Goal: Task Accomplishment & Management: Complete application form

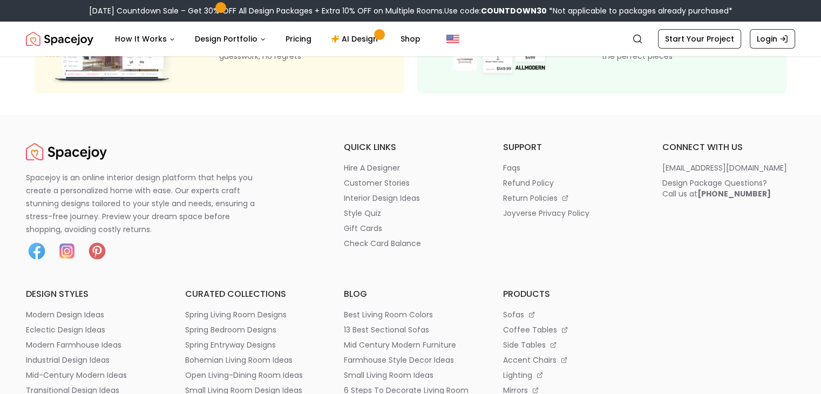
scroll to position [268, 0]
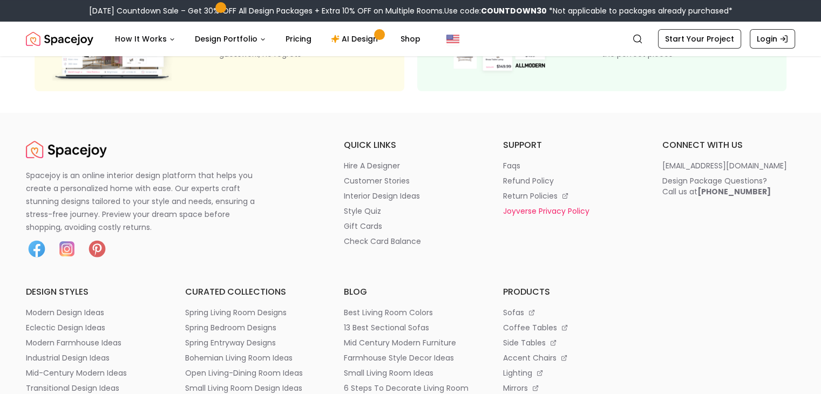
drag, startPoint x: 0, startPoint y: 0, endPoint x: 612, endPoint y: 212, distance: 647.8
click at [612, 212] on li "joyverse privacy policy" at bounding box center [569, 211] width 133 height 11
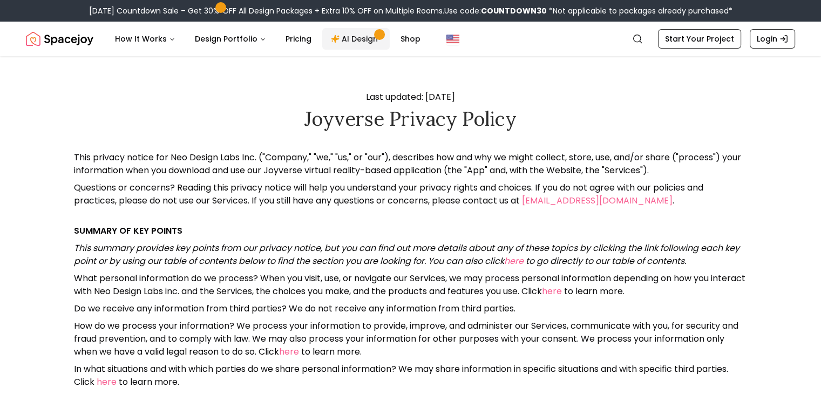
click at [343, 41] on link "AI Design" at bounding box center [355, 39] width 67 height 22
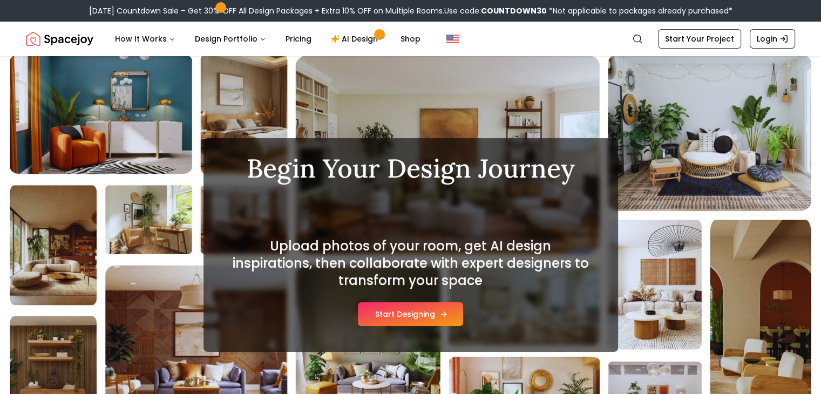
click at [427, 311] on button "Start Designing" at bounding box center [410, 314] width 105 height 24
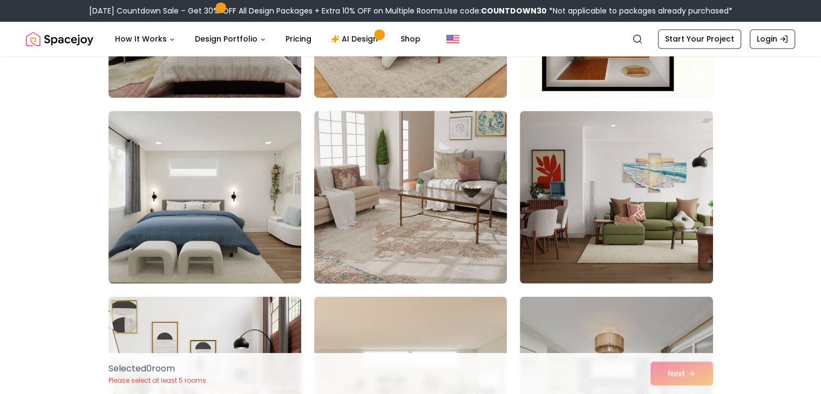
scroll to position [5793, 0]
click at [406, 234] on img at bounding box center [410, 196] width 202 height 181
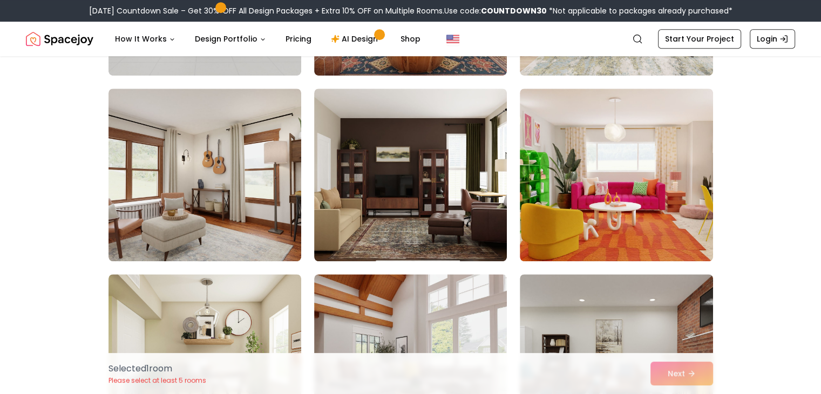
scroll to position [4885, 0]
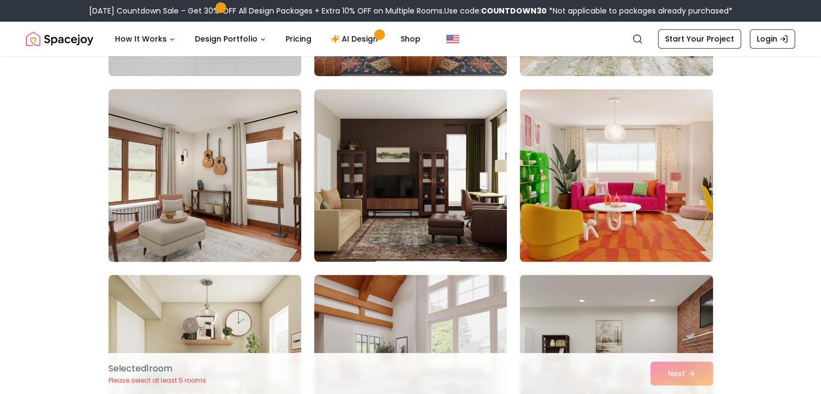
click at [255, 204] on img at bounding box center [205, 175] width 202 height 181
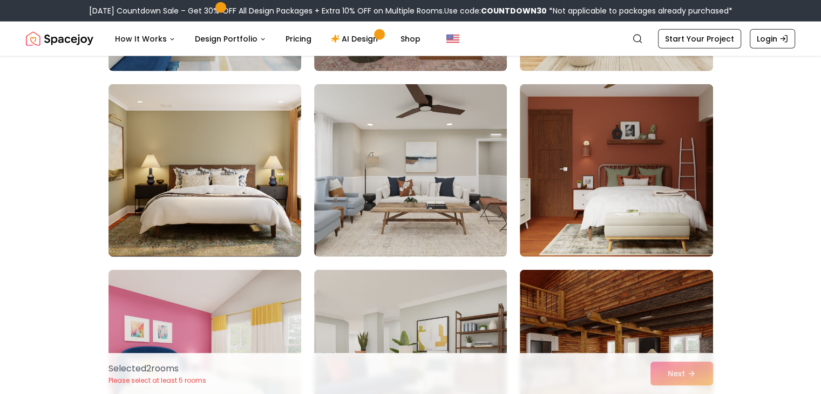
scroll to position [2847, 0]
click at [255, 204] on img at bounding box center [204, 171] width 193 height 173
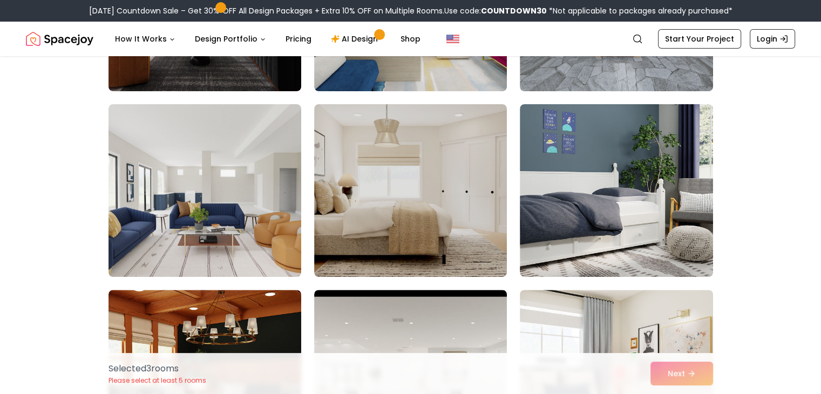
scroll to position [258, 0]
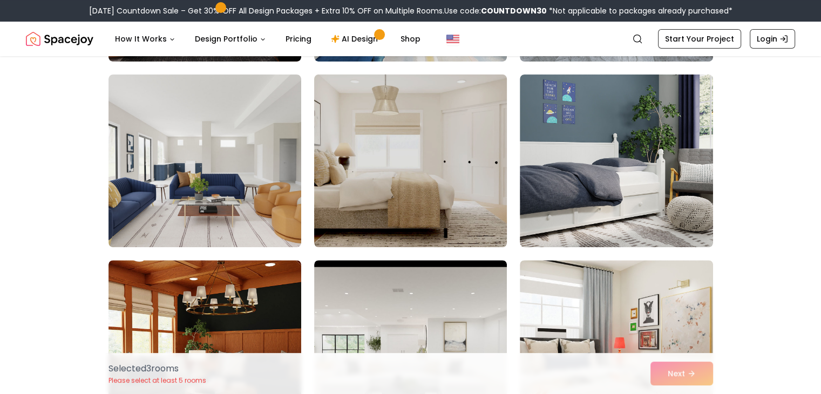
click at [437, 199] on img at bounding box center [410, 160] width 202 height 181
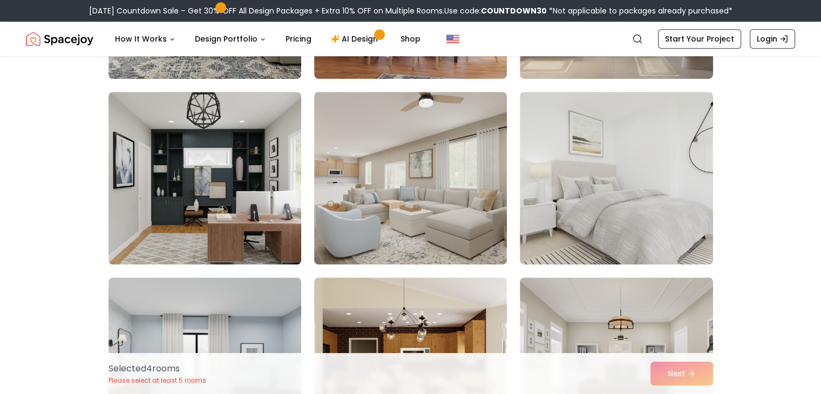
scroll to position [799, 0]
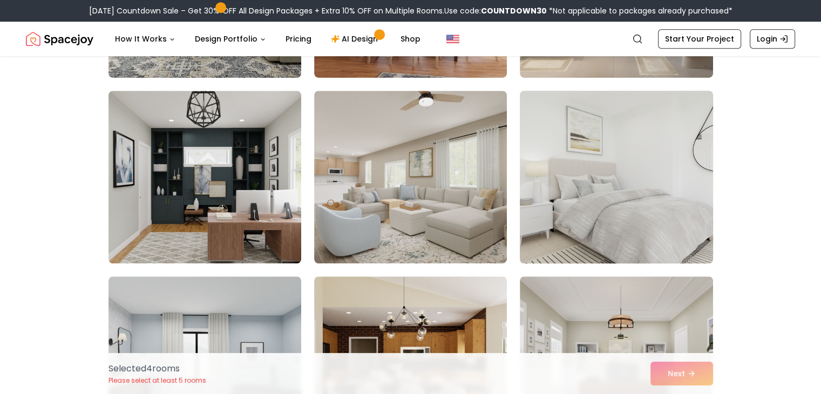
click at [660, 174] on img at bounding box center [616, 176] width 202 height 181
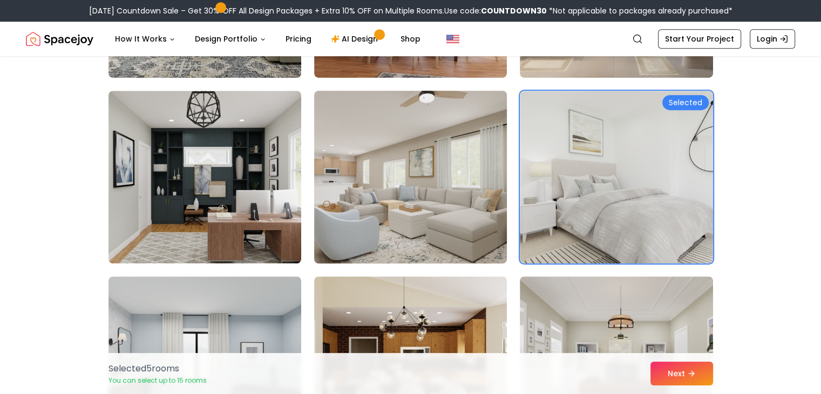
click at [434, 202] on img at bounding box center [410, 176] width 202 height 181
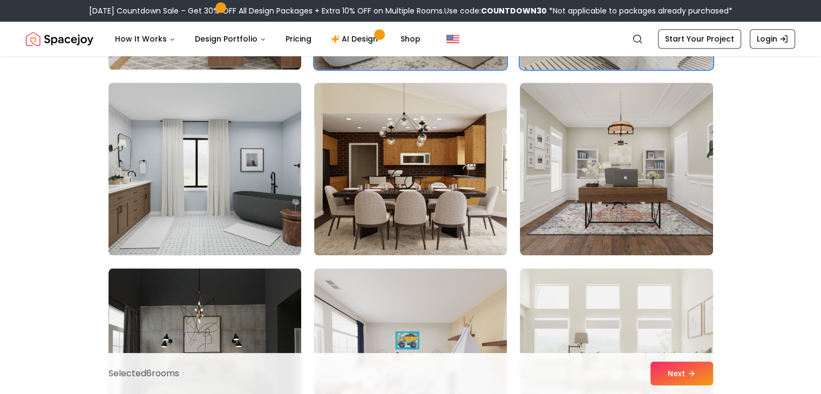
scroll to position [995, 0]
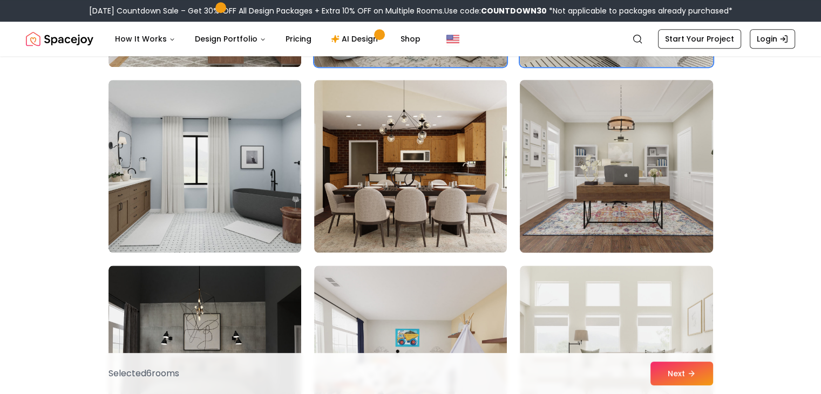
click at [619, 175] on img at bounding box center [616, 166] width 202 height 181
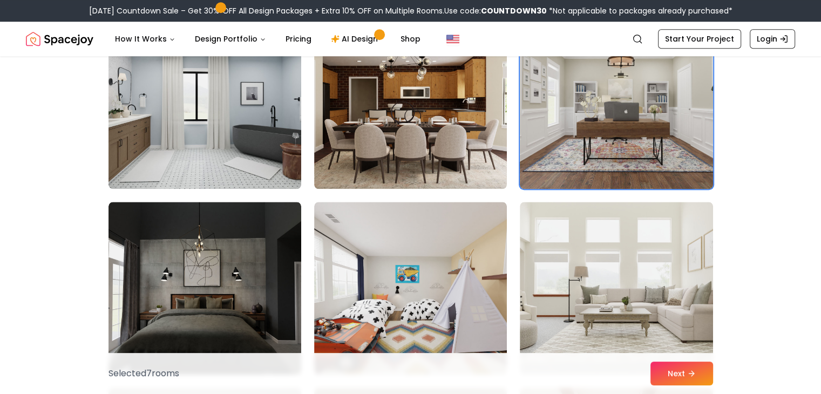
scroll to position [1060, 0]
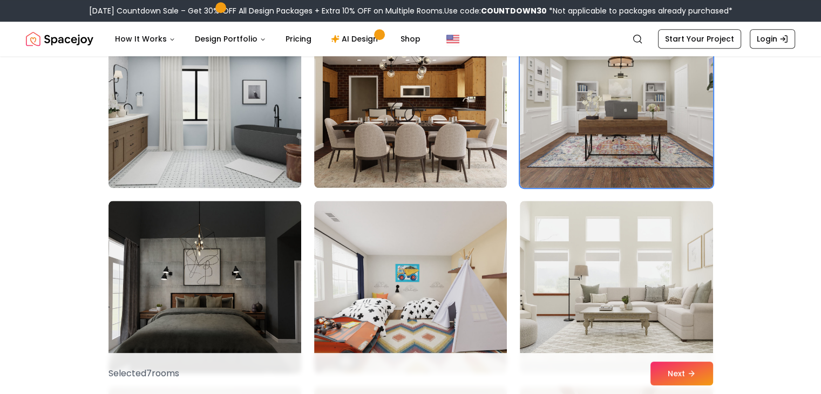
click at [240, 145] on img at bounding box center [205, 101] width 202 height 181
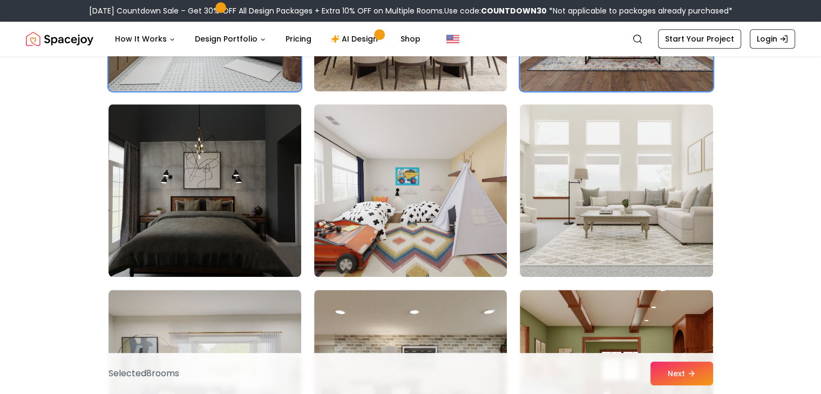
scroll to position [1198, 0]
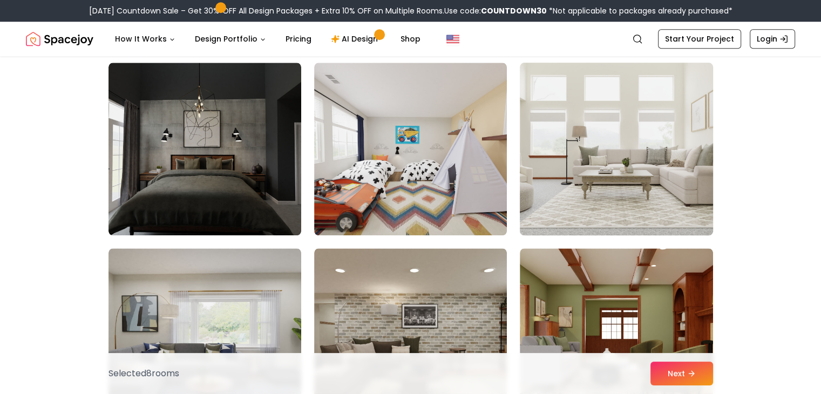
click at [574, 120] on img at bounding box center [616, 148] width 202 height 181
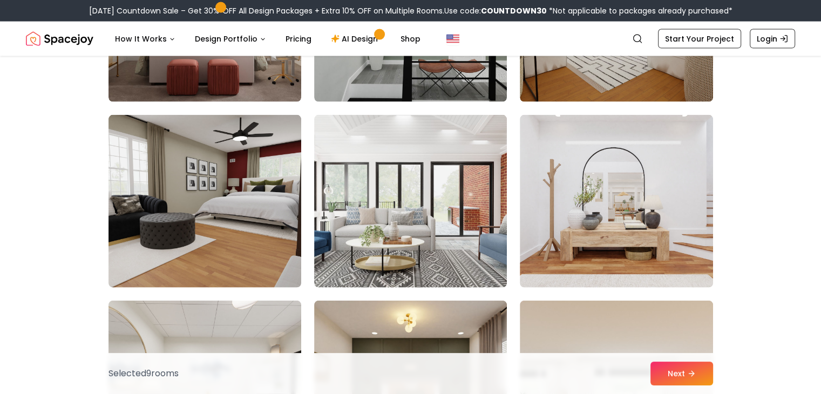
scroll to position [2453, 0]
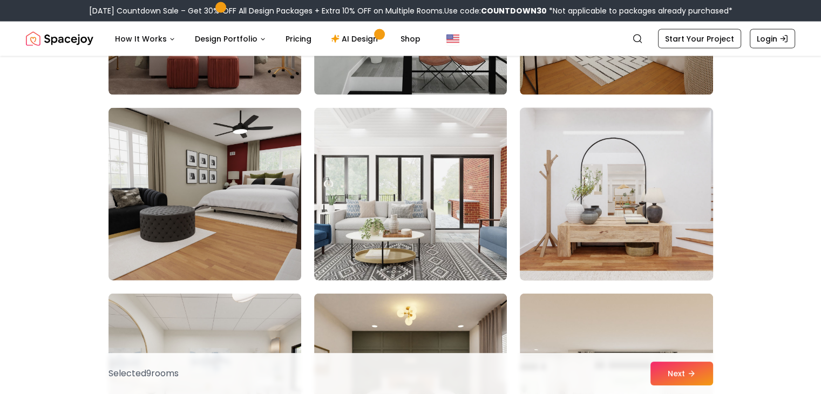
click at [656, 181] on img at bounding box center [616, 194] width 202 height 181
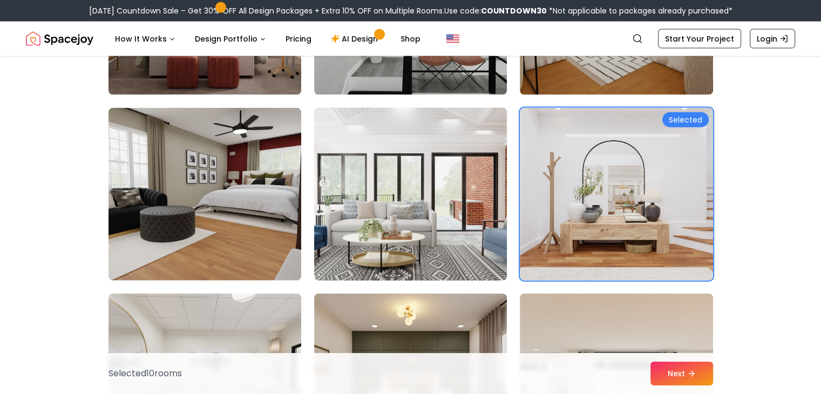
click at [462, 244] on img at bounding box center [410, 194] width 202 height 181
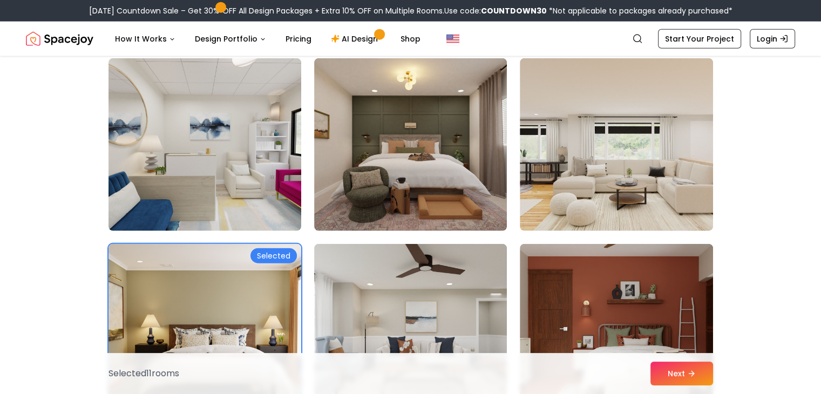
scroll to position [2690, 0]
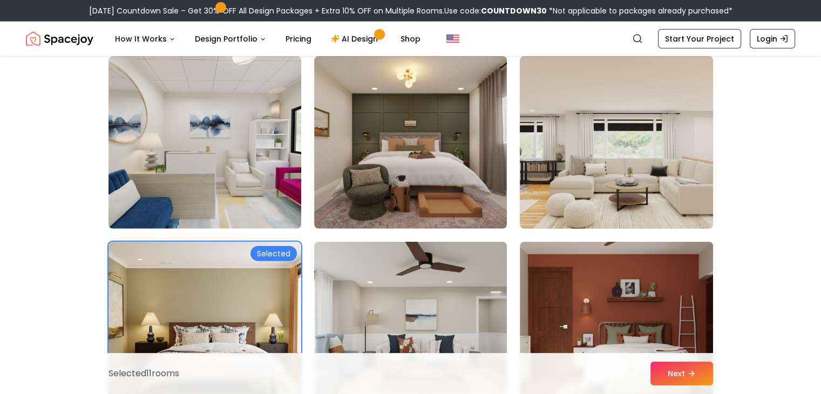
click at [641, 197] on img at bounding box center [616, 142] width 202 height 181
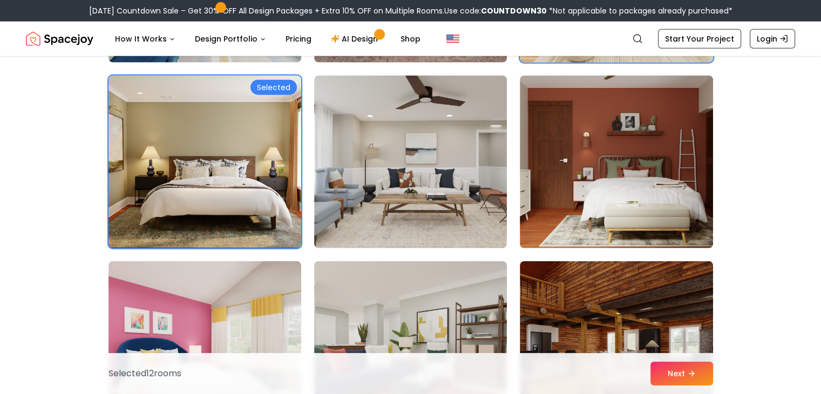
scroll to position [2857, 0]
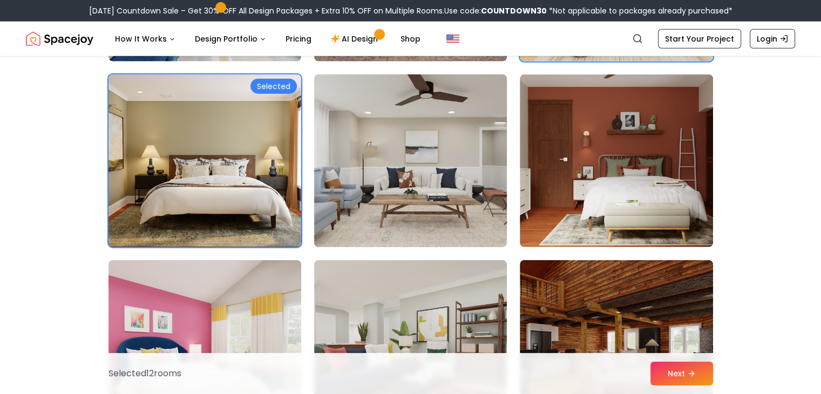
click at [425, 182] on img at bounding box center [410, 160] width 202 height 181
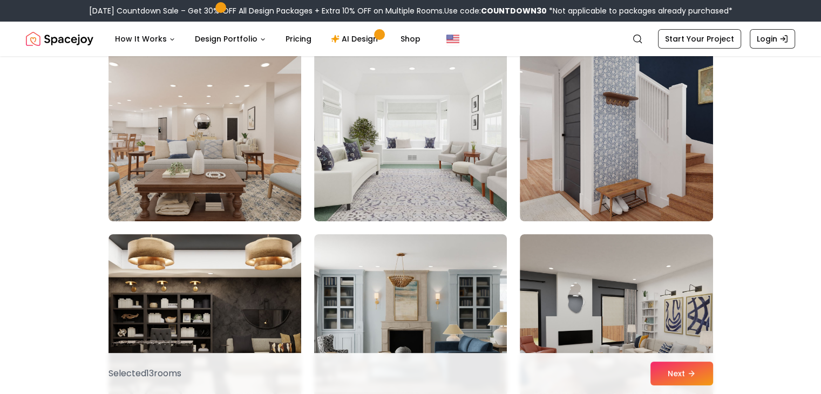
scroll to position [4184, 0]
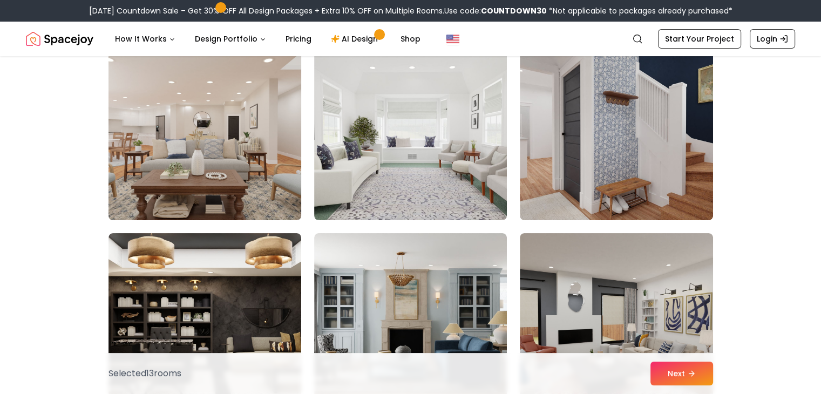
click at [243, 177] on img at bounding box center [205, 133] width 202 height 181
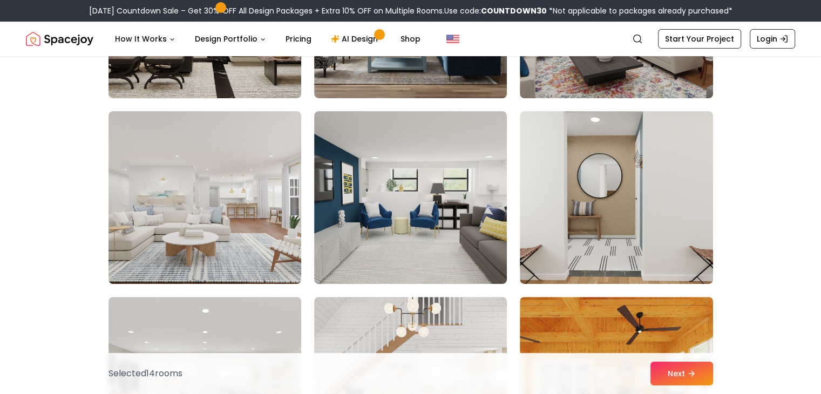
scroll to position [4491, 0]
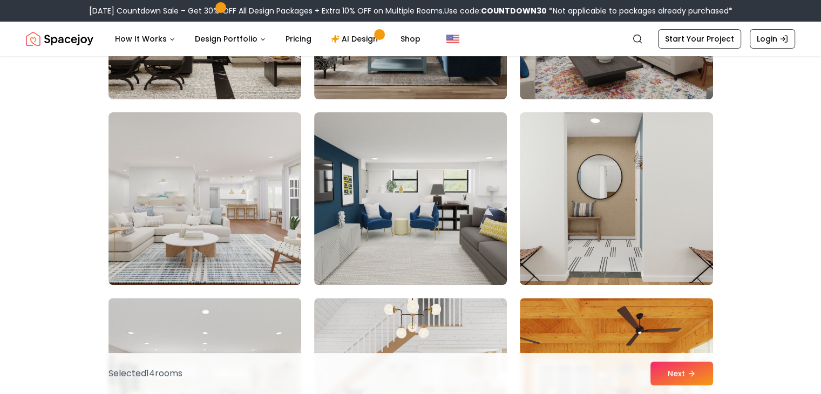
click at [243, 177] on img at bounding box center [204, 198] width 193 height 173
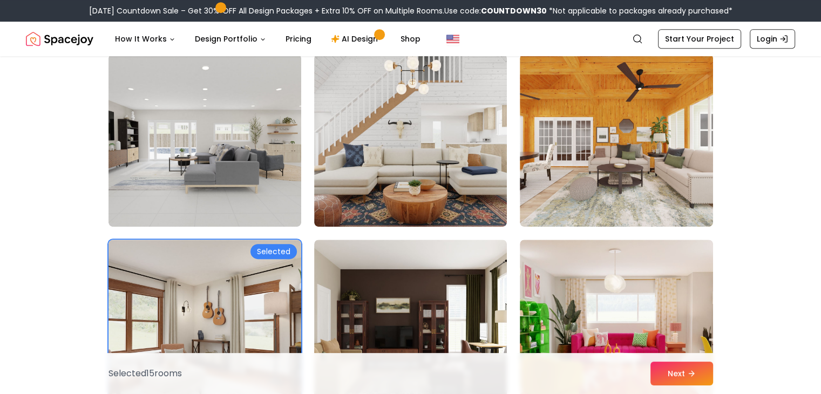
scroll to position [4735, 0]
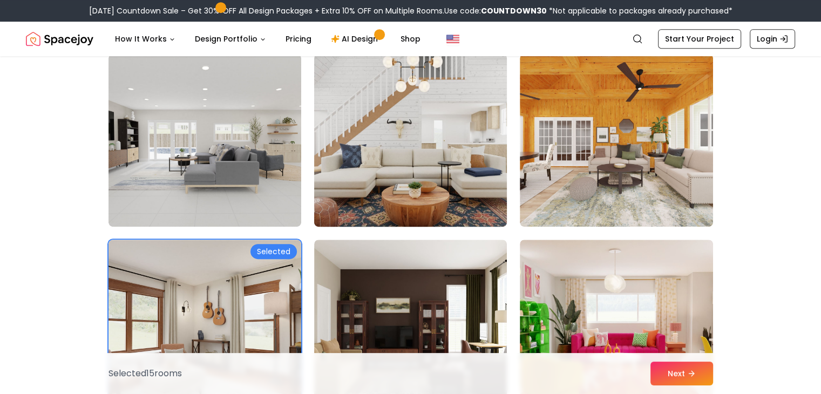
click at [388, 143] on img at bounding box center [410, 140] width 202 height 181
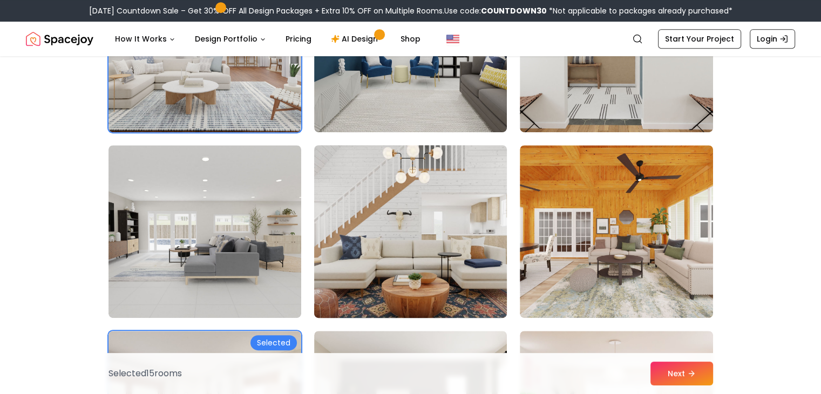
scroll to position [4643, 0]
click at [393, 193] on img at bounding box center [410, 231] width 202 height 181
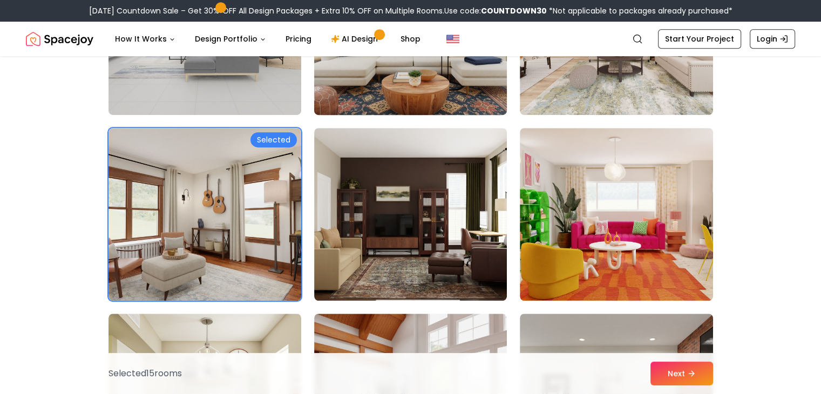
scroll to position [4847, 0]
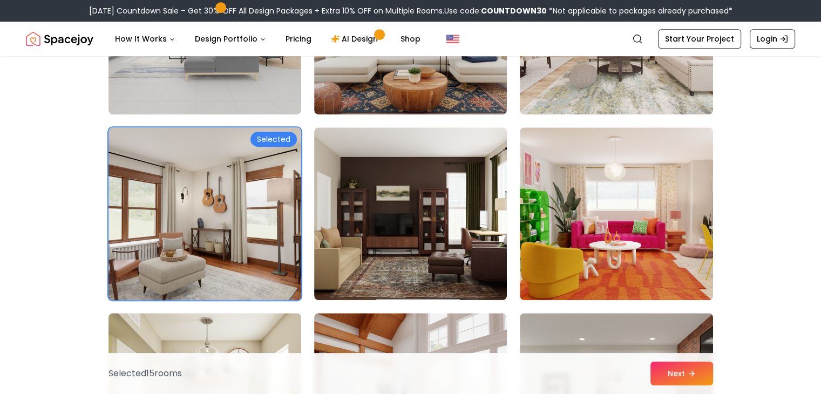
click at [267, 283] on img at bounding box center [205, 213] width 202 height 181
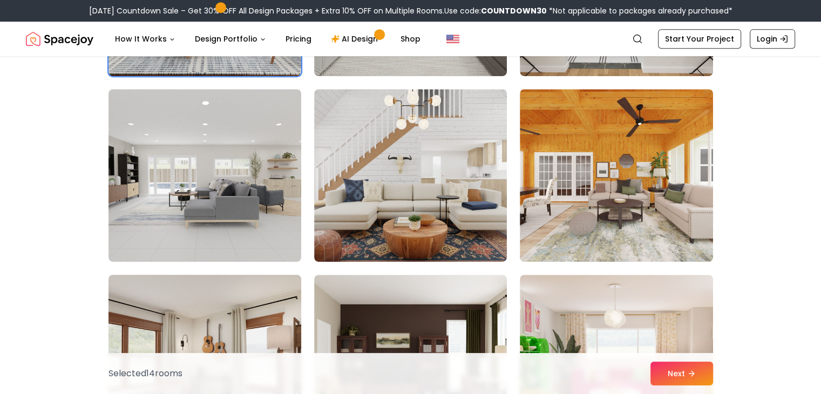
scroll to position [4699, 0]
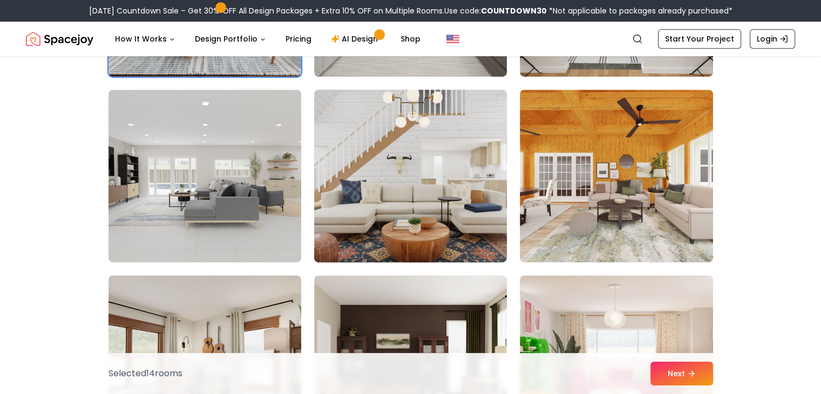
click at [407, 162] on img at bounding box center [410, 175] width 202 height 181
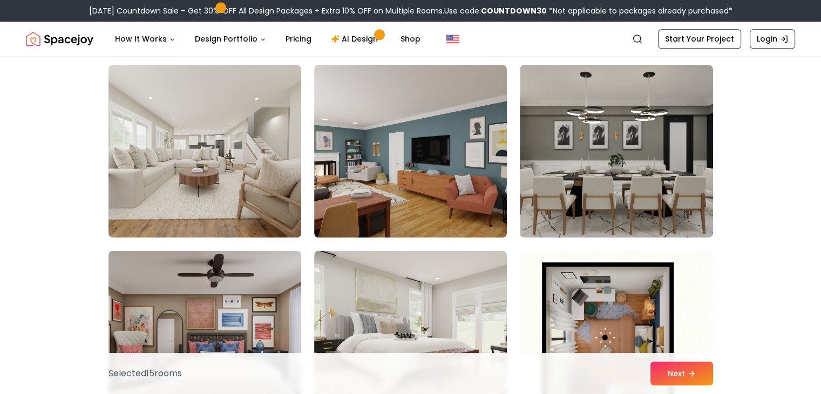
scroll to position [5475, 0]
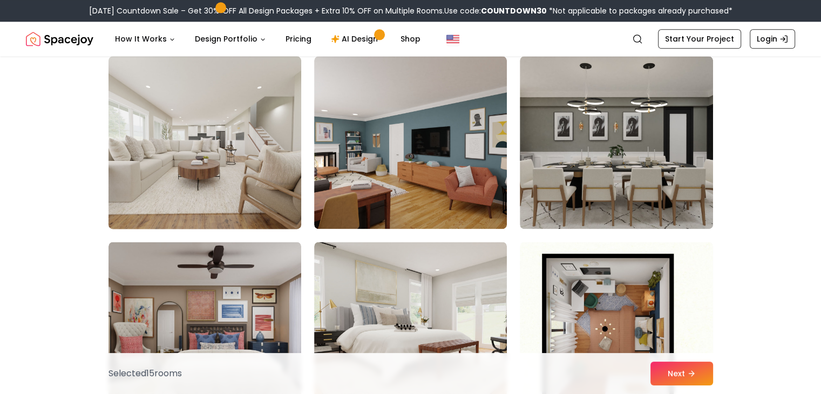
click at [234, 187] on img at bounding box center [205, 142] width 202 height 181
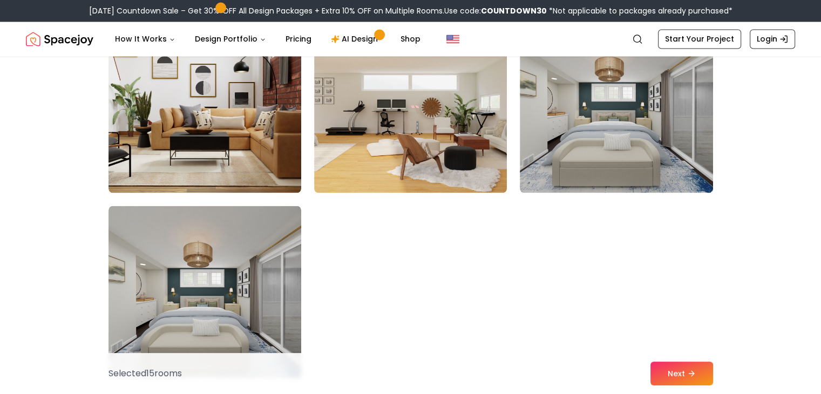
scroll to position [6071, 0]
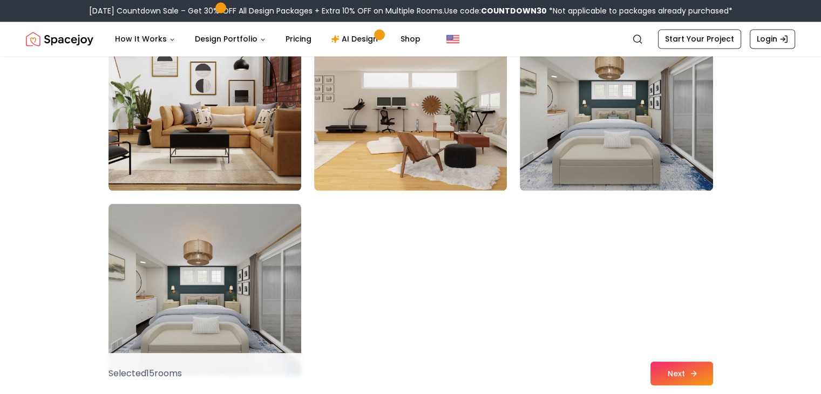
click at [686, 370] on button "Next" at bounding box center [681, 374] width 63 height 24
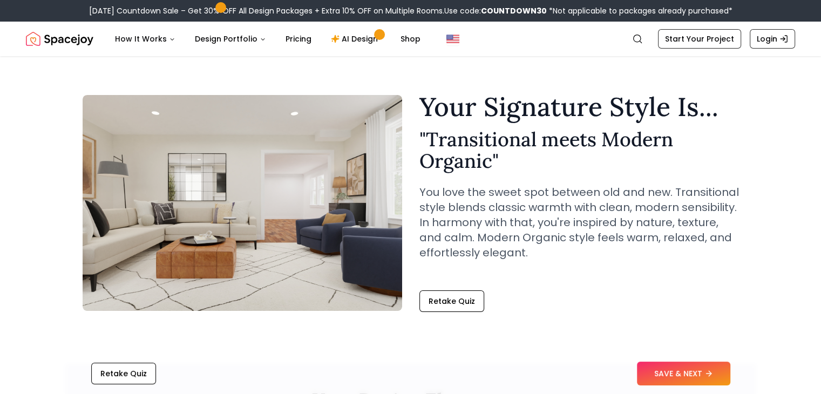
scroll to position [6, 0]
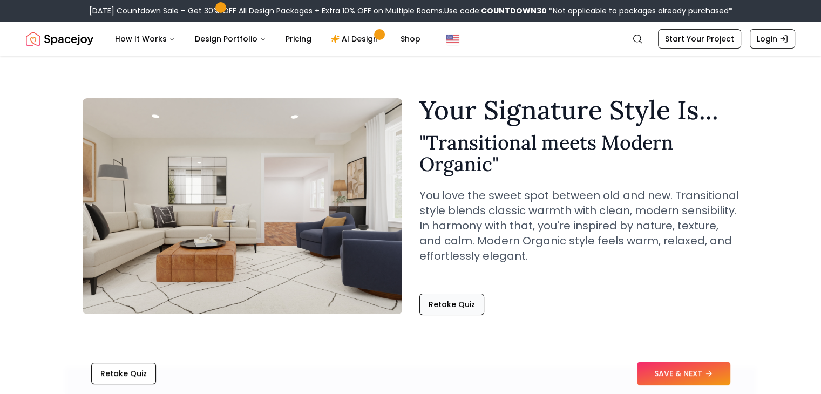
click at [473, 308] on button "Retake Quiz" at bounding box center [451, 305] width 65 height 22
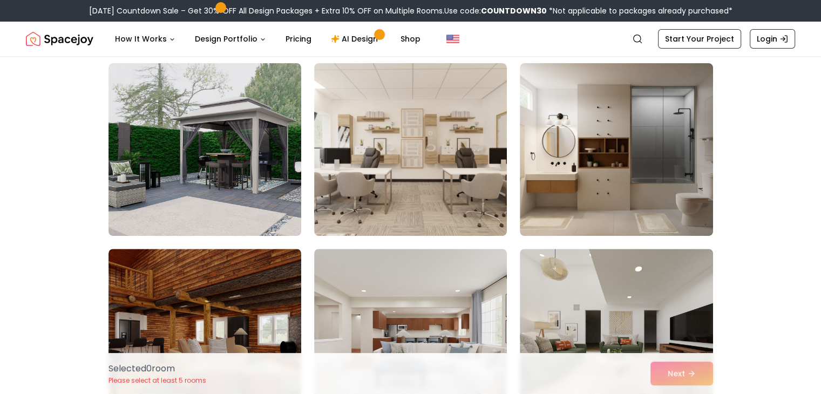
scroll to position [270, 0]
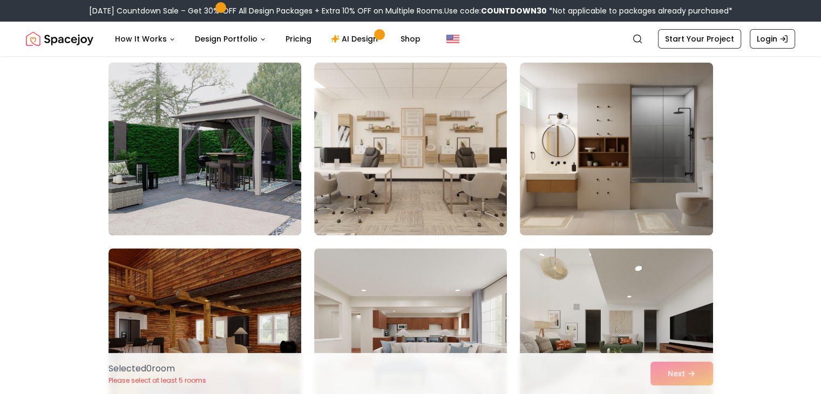
click at [260, 209] on img at bounding box center [205, 148] width 202 height 181
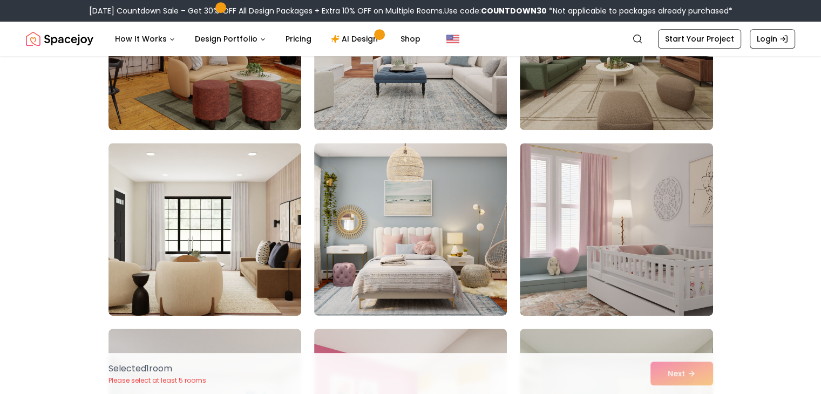
scroll to position [561, 0]
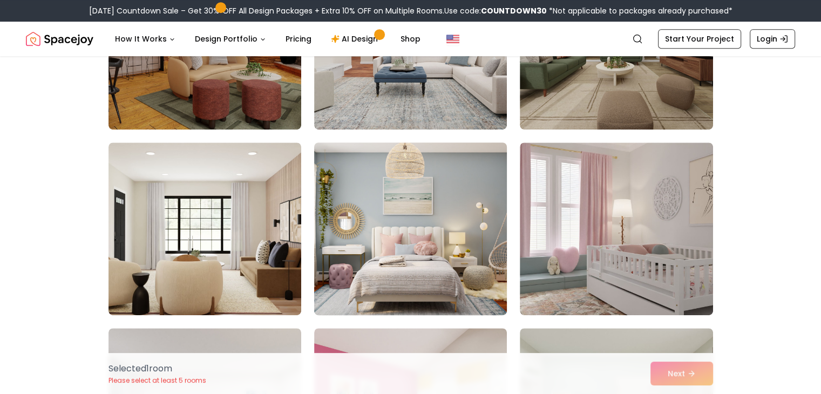
click at [395, 232] on img at bounding box center [410, 228] width 202 height 181
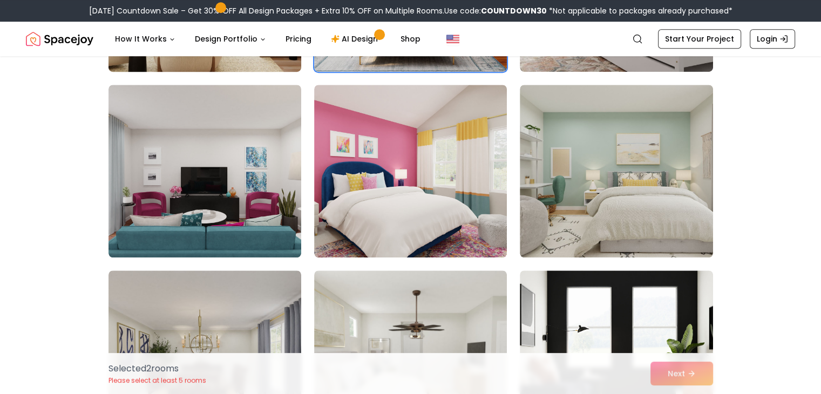
scroll to position [805, 0]
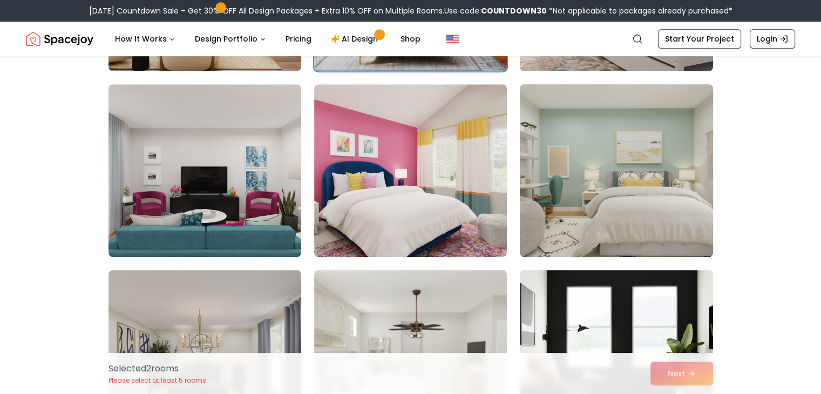
click at [553, 148] on img at bounding box center [616, 170] width 202 height 181
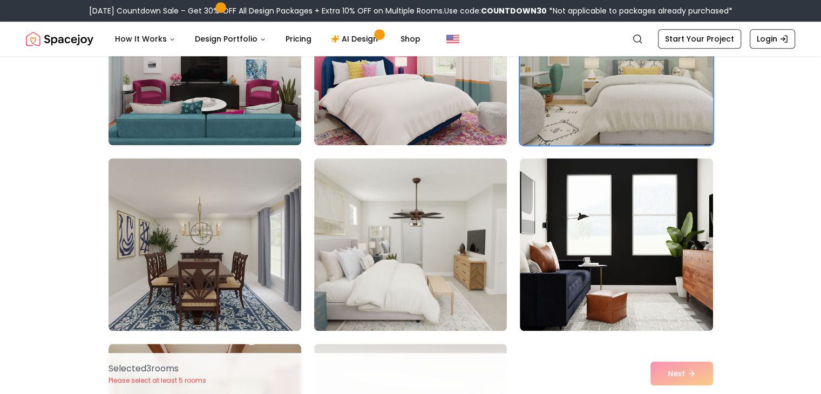
scroll to position [1028, 0]
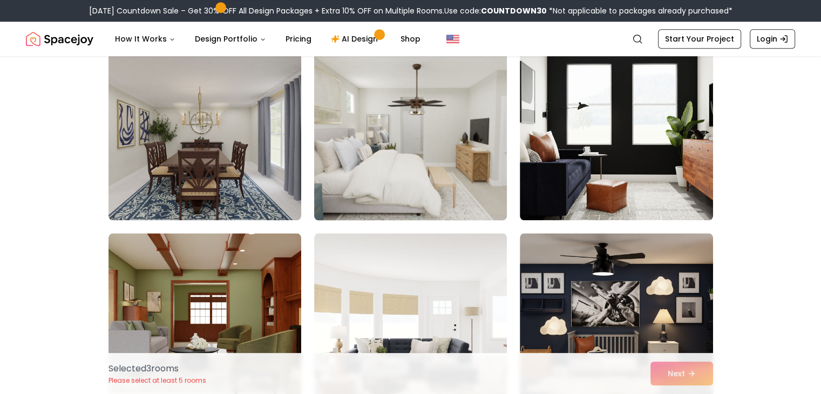
click at [473, 193] on img at bounding box center [410, 133] width 202 height 181
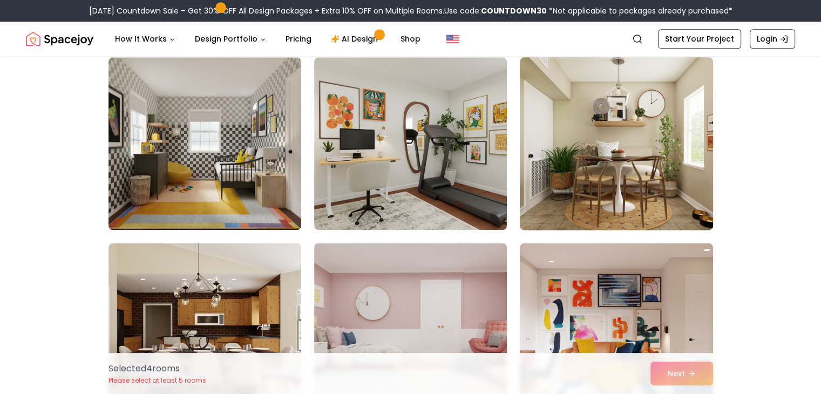
scroll to position [1390, 0]
click at [580, 208] on img at bounding box center [616, 142] width 202 height 181
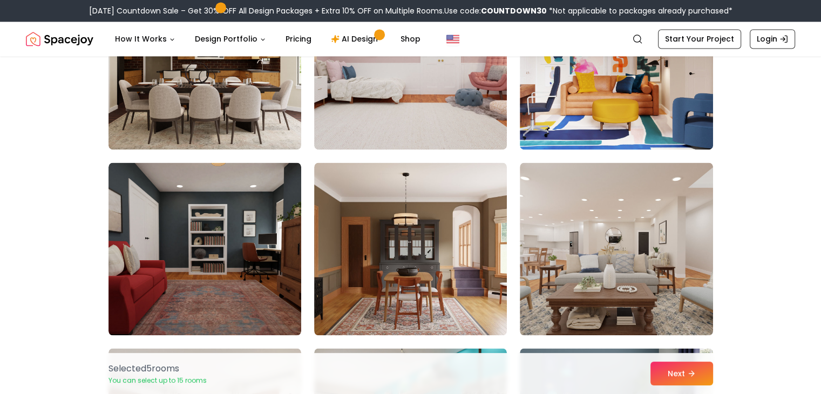
scroll to position [1690, 0]
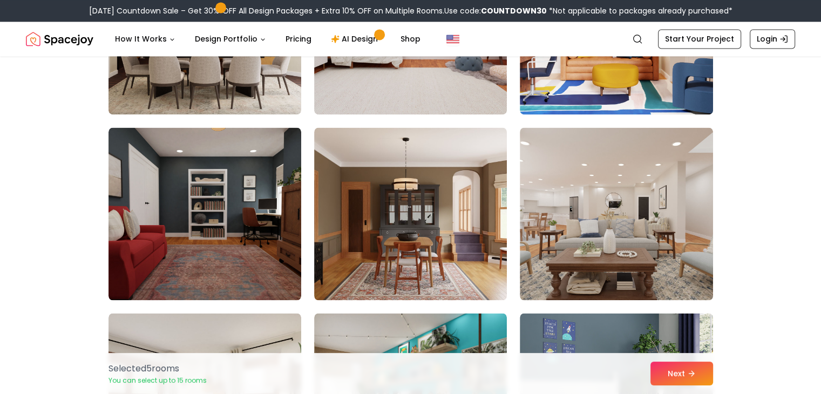
click at [580, 208] on img at bounding box center [616, 213] width 193 height 173
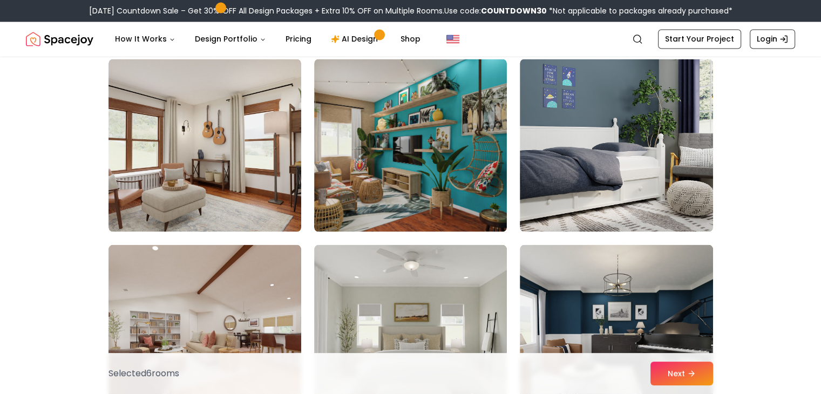
scroll to position [1949, 0]
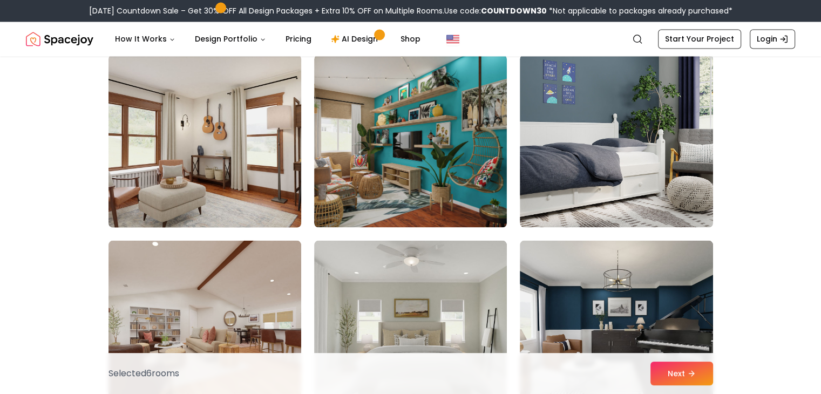
click at [267, 163] on img at bounding box center [205, 140] width 202 height 181
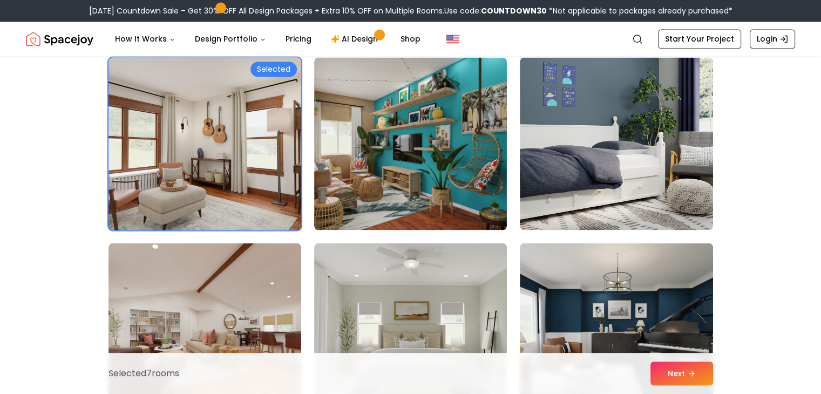
scroll to position [1945, 0]
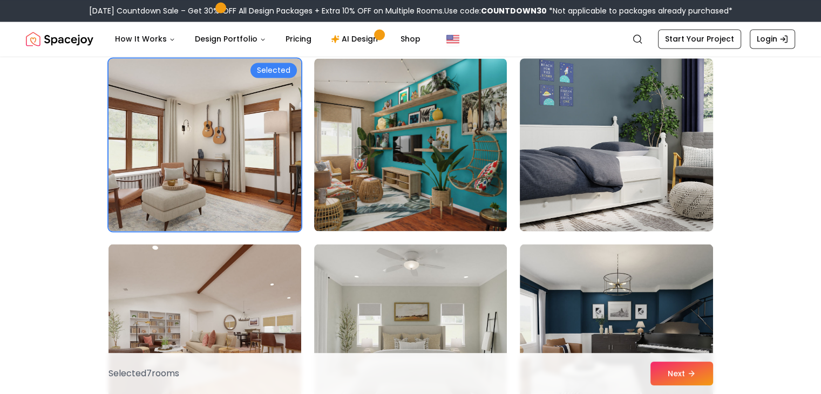
click at [617, 171] on img at bounding box center [616, 144] width 202 height 181
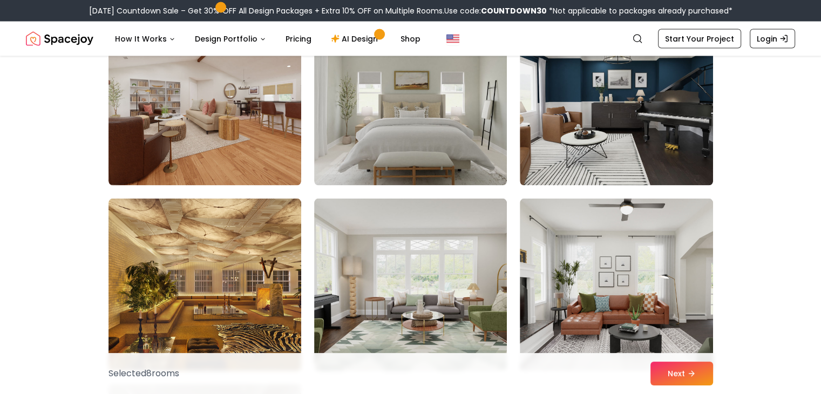
scroll to position [2178, 0]
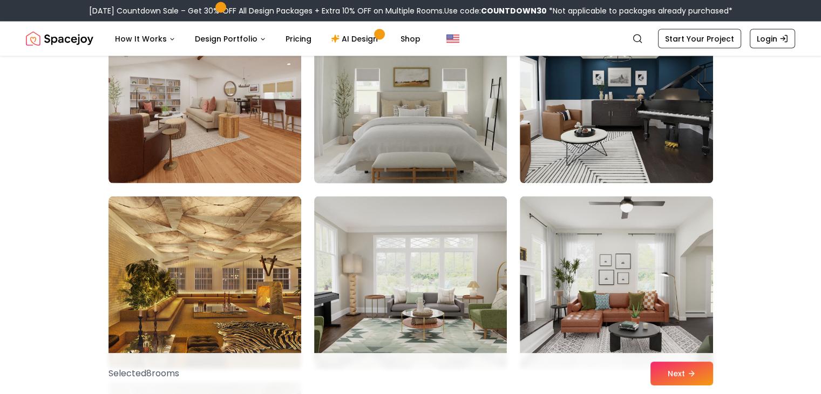
click at [445, 123] on img at bounding box center [410, 96] width 202 height 181
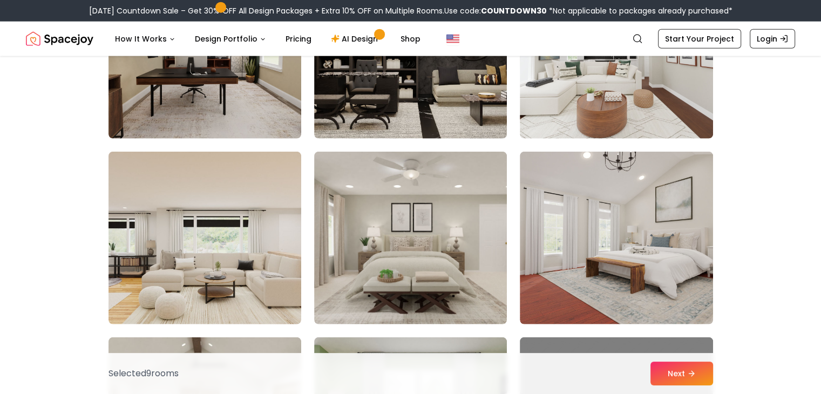
scroll to position [2781, 0]
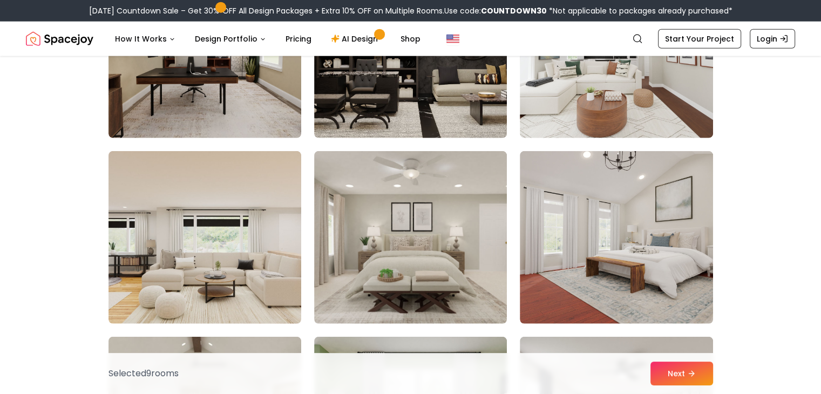
click at [386, 230] on img at bounding box center [410, 237] width 193 height 173
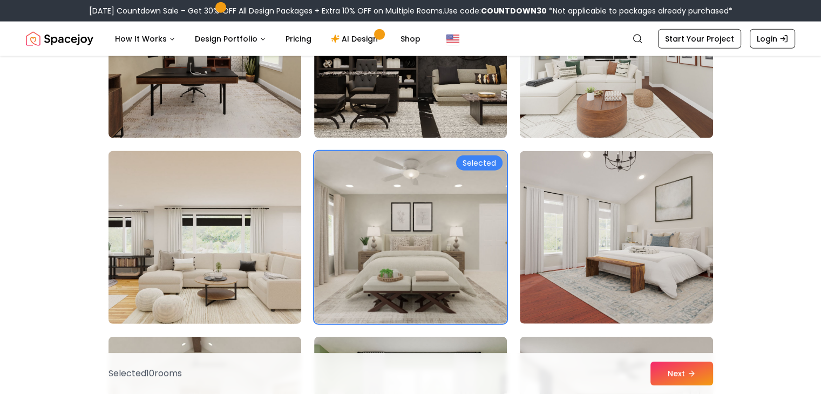
click at [259, 266] on img at bounding box center [205, 237] width 202 height 181
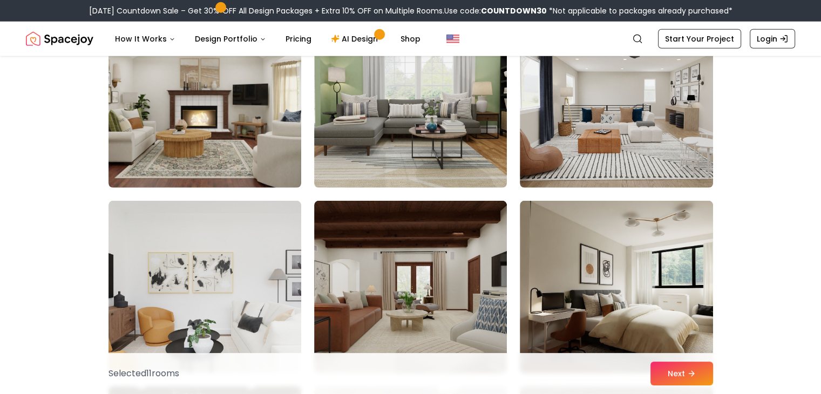
scroll to position [3104, 0]
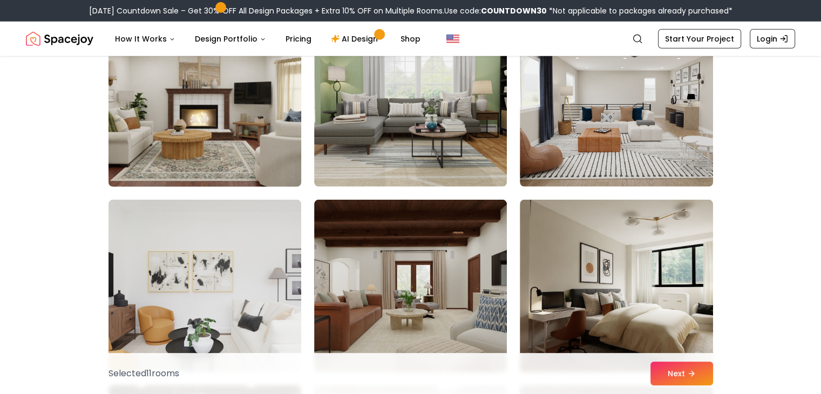
click at [273, 157] on img at bounding box center [205, 100] width 202 height 181
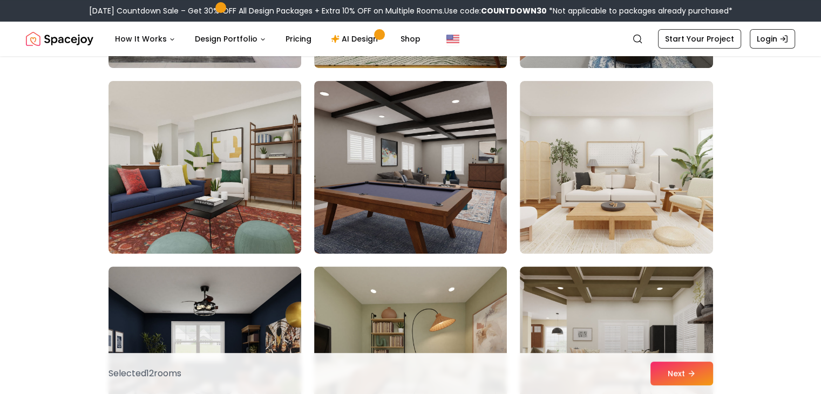
scroll to position [4337, 0]
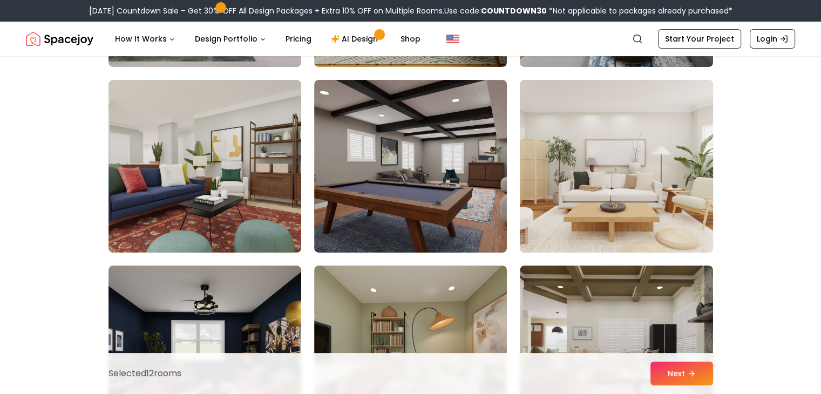
click at [641, 180] on img at bounding box center [616, 166] width 202 height 181
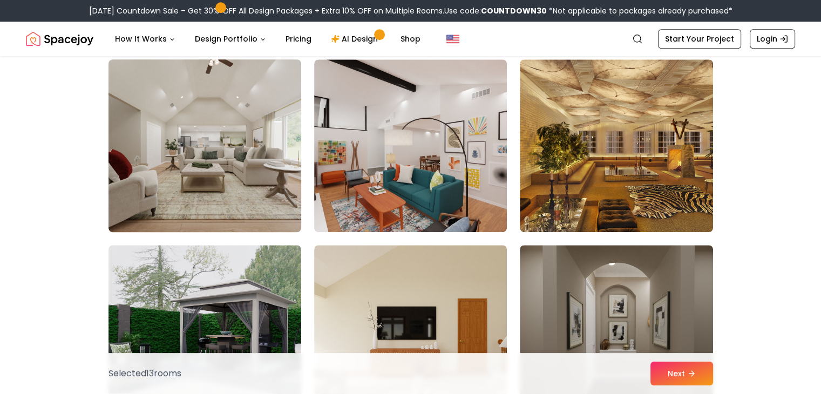
scroll to position [4916, 0]
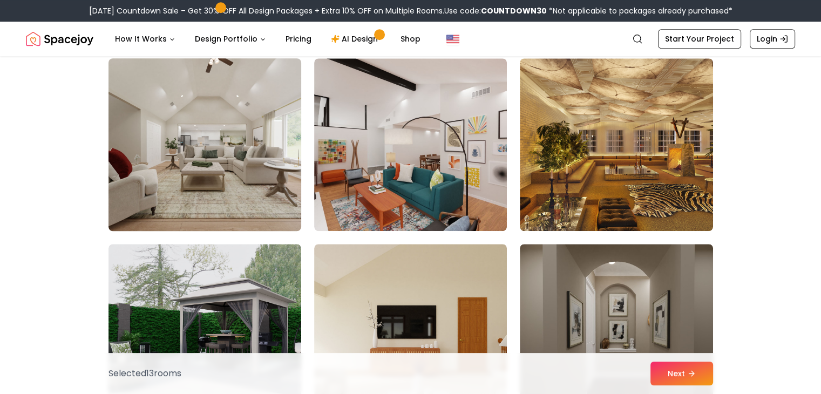
click at [253, 205] on img at bounding box center [205, 144] width 202 height 181
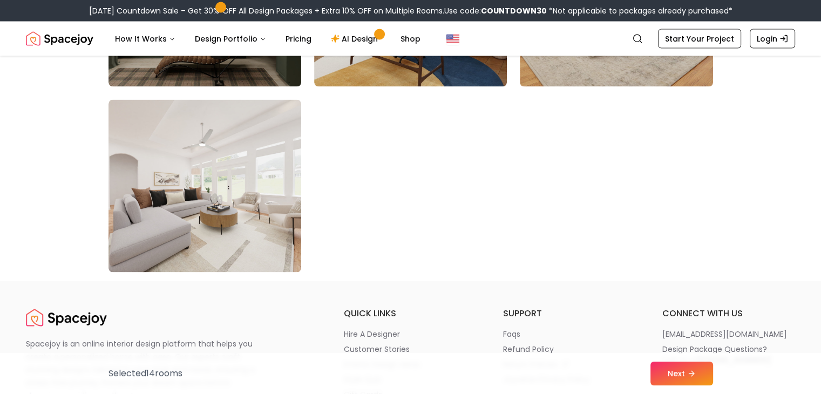
scroll to position [6175, 0]
click at [687, 368] on button "Next" at bounding box center [681, 374] width 63 height 24
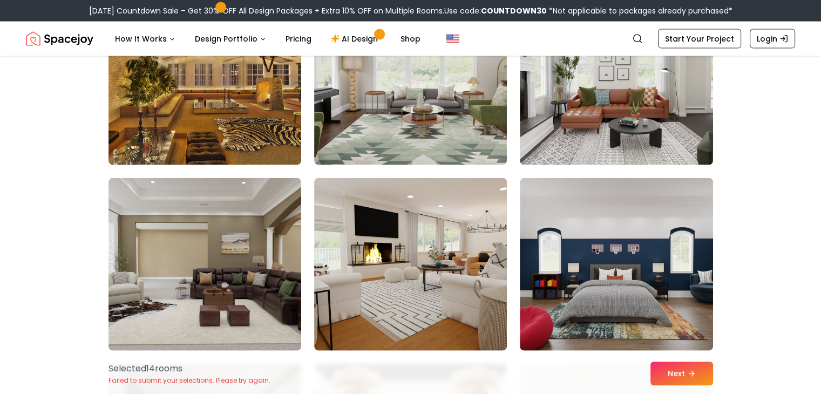
scroll to position [2425, 0]
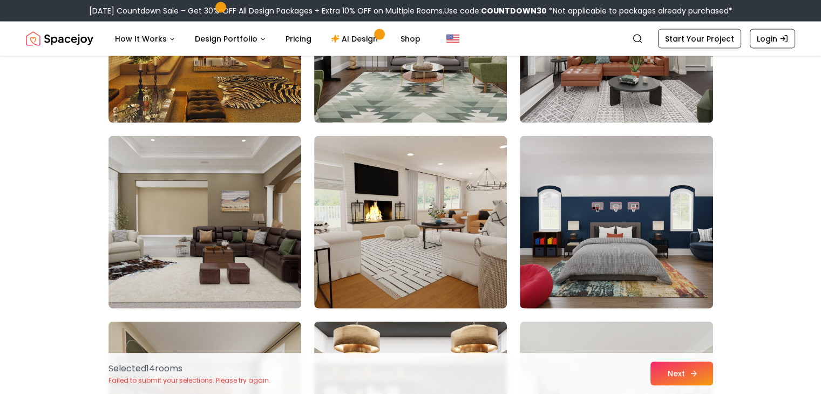
click at [663, 365] on button "Next" at bounding box center [681, 374] width 63 height 24
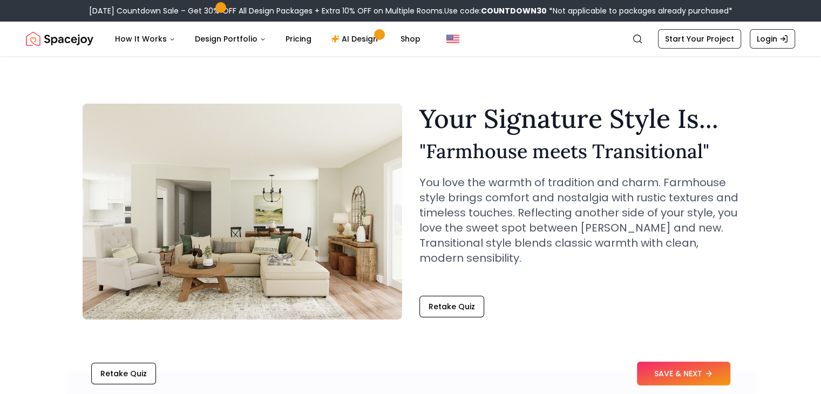
click at [663, 365] on button "SAVE & NEXT" at bounding box center [683, 374] width 93 height 24
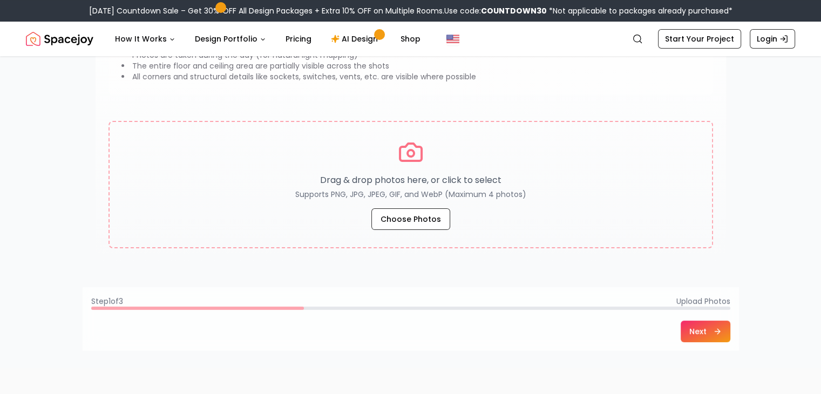
scroll to position [160, 0]
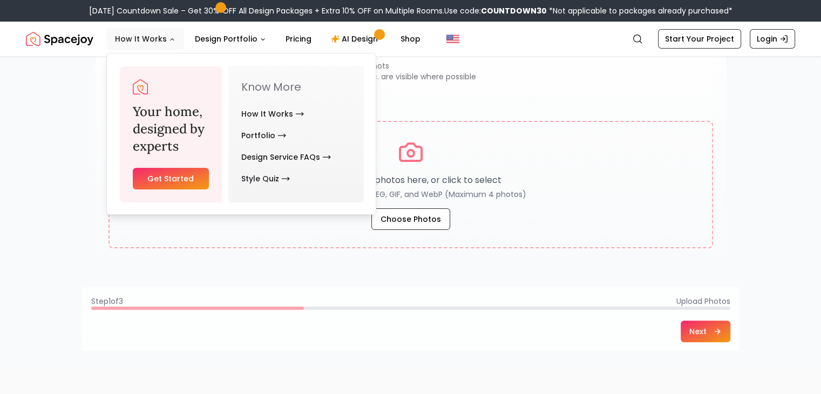
click at [157, 43] on button "How It Works" at bounding box center [145, 39] width 78 height 22
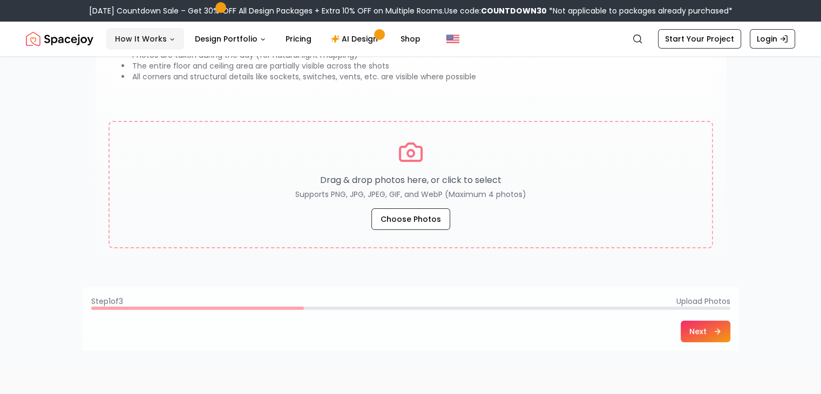
click at [157, 43] on button "How It Works" at bounding box center [145, 39] width 78 height 22
click at [292, 35] on link "Pricing" at bounding box center [298, 39] width 43 height 22
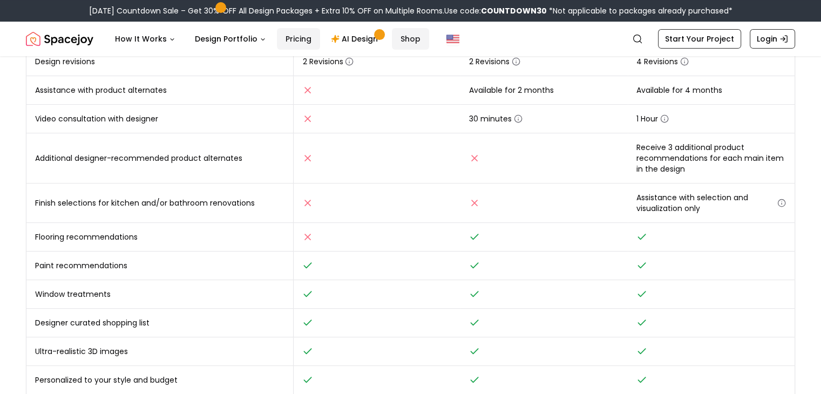
scroll to position [219, 0]
